Goal: Information Seeking & Learning: Learn about a topic

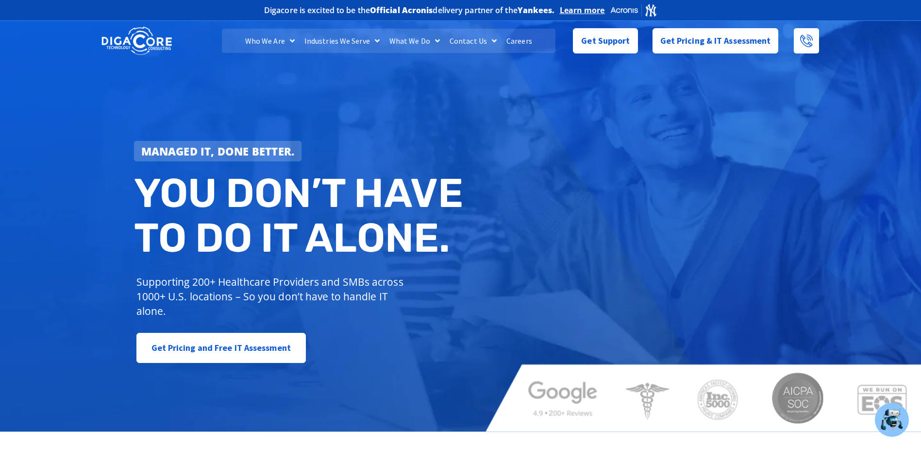
drag, startPoint x: 175, startPoint y: 40, endPoint x: 153, endPoint y: 42, distance: 21.9
click at [153, 42] on div at bounding box center [137, 41] width 80 height 40
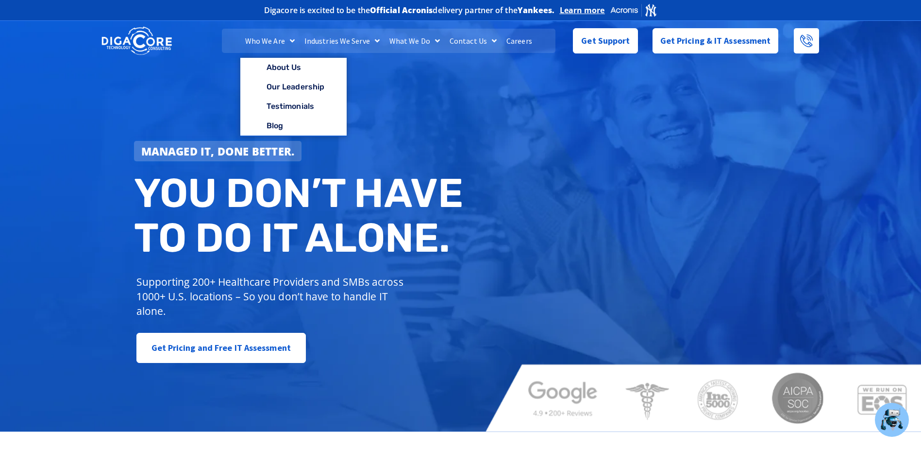
click at [266, 36] on link "Who We Are" at bounding box center [269, 41] width 59 height 24
click at [281, 41] on link "Who We Are" at bounding box center [269, 41] width 59 height 24
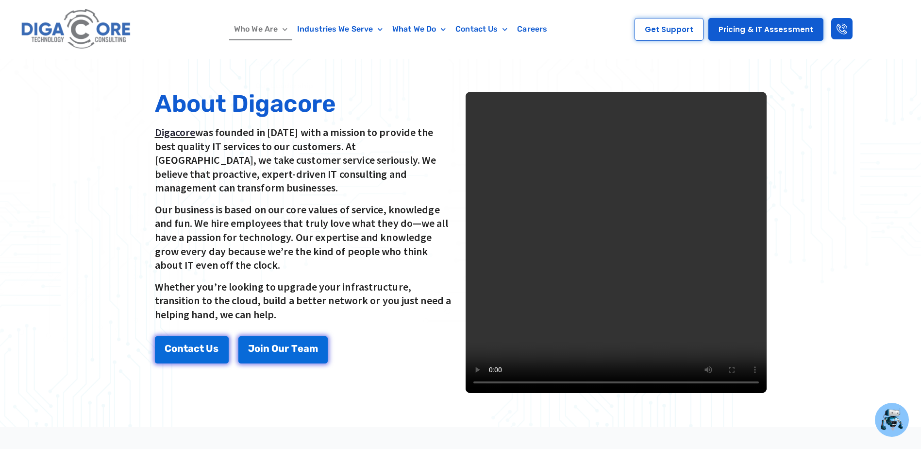
scroll to position [227, 0]
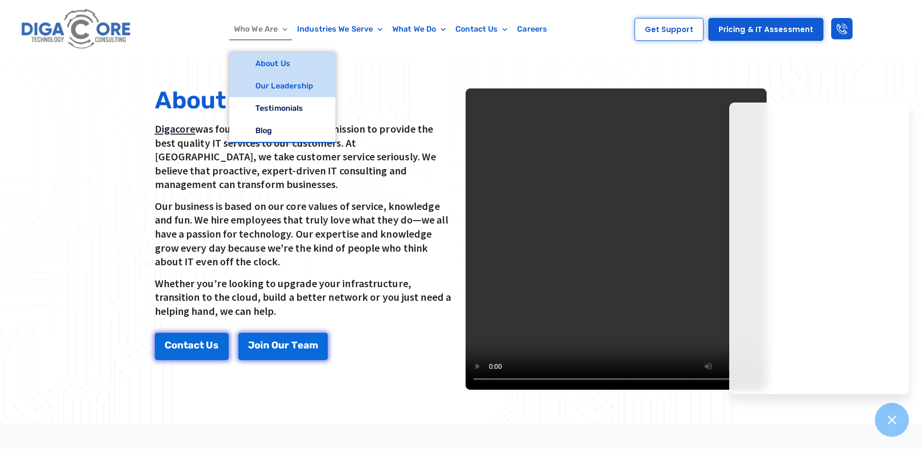
click at [280, 81] on link "Our Leadership" at bounding box center [282, 86] width 106 height 22
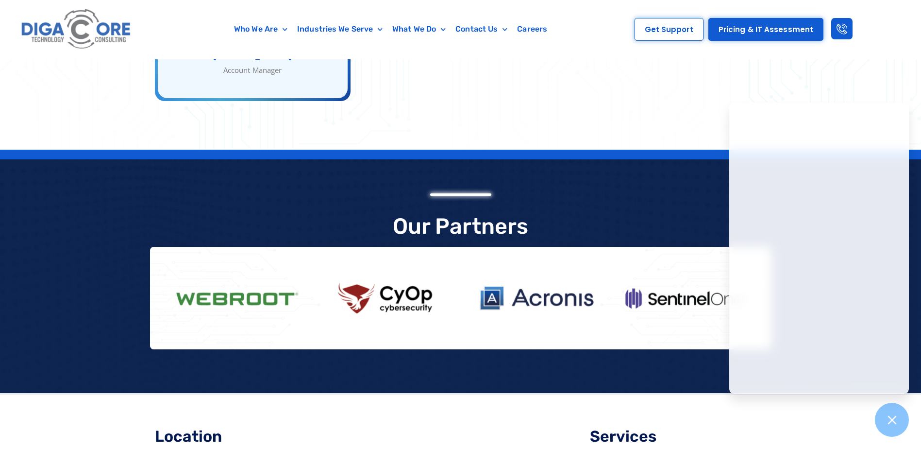
scroll to position [2152, 0]
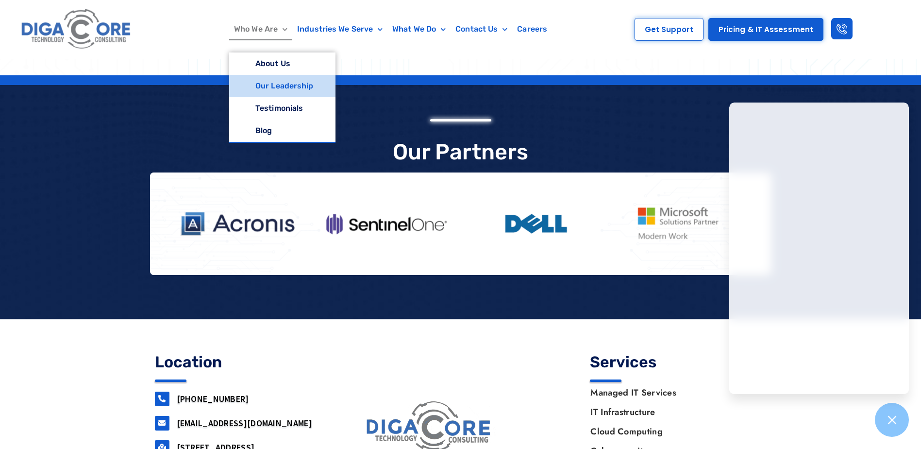
click at [281, 86] on link "Our Leadership" at bounding box center [282, 86] width 106 height 22
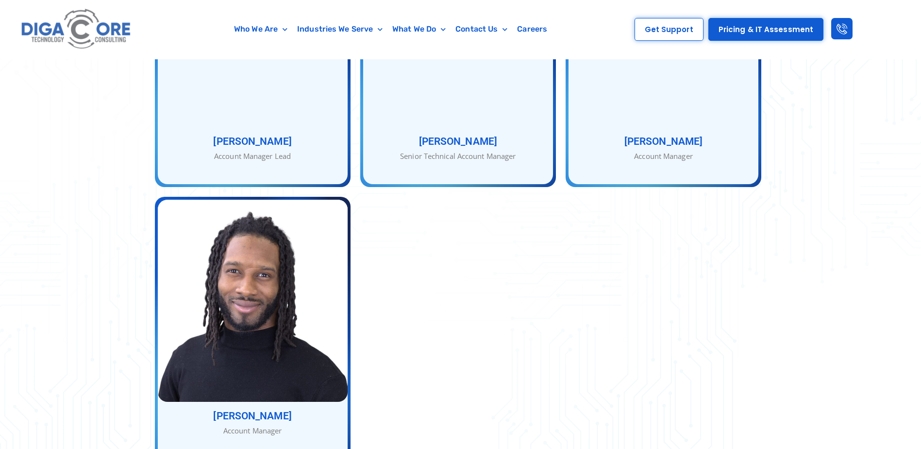
scroll to position [1812, 0]
